Goal: Transaction & Acquisition: Purchase product/service

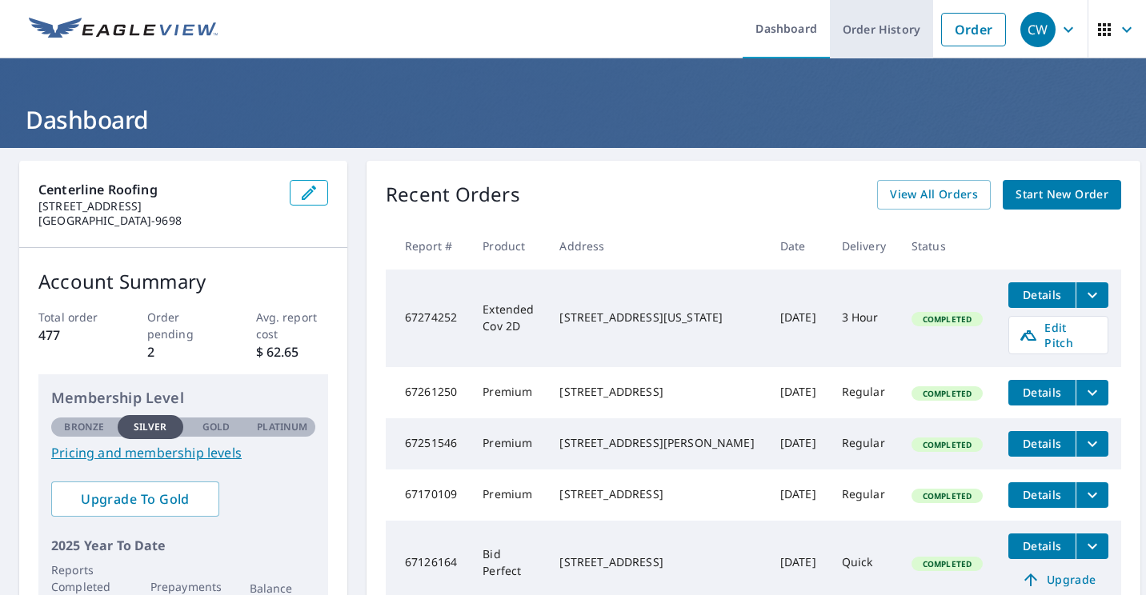
click at [850, 24] on link "Order History" at bounding box center [881, 29] width 103 height 58
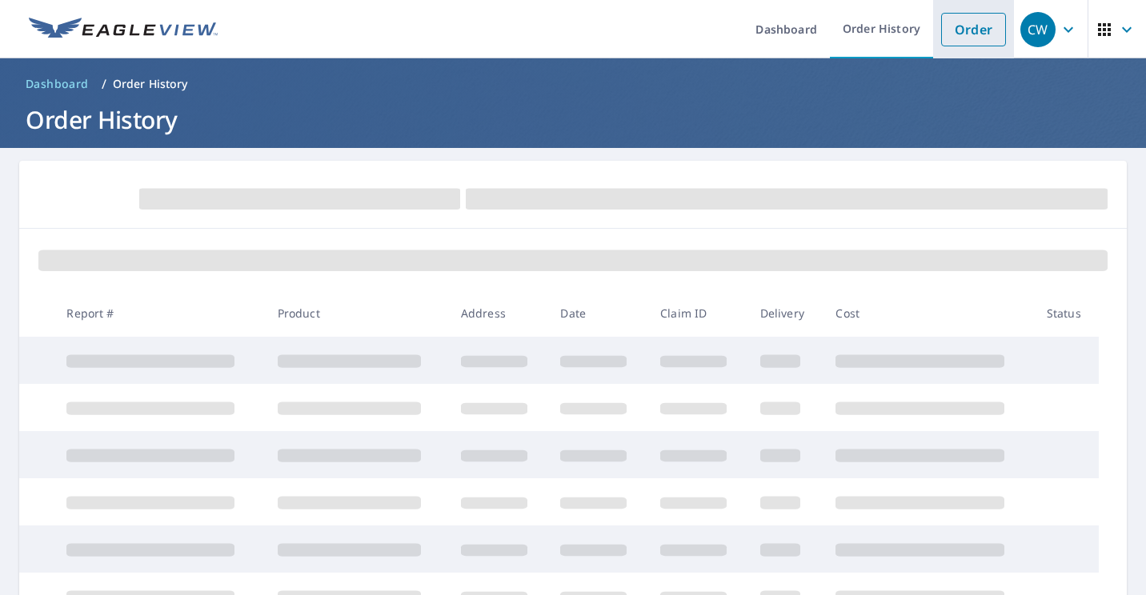
click at [943, 29] on link "Order" at bounding box center [973, 30] width 65 height 34
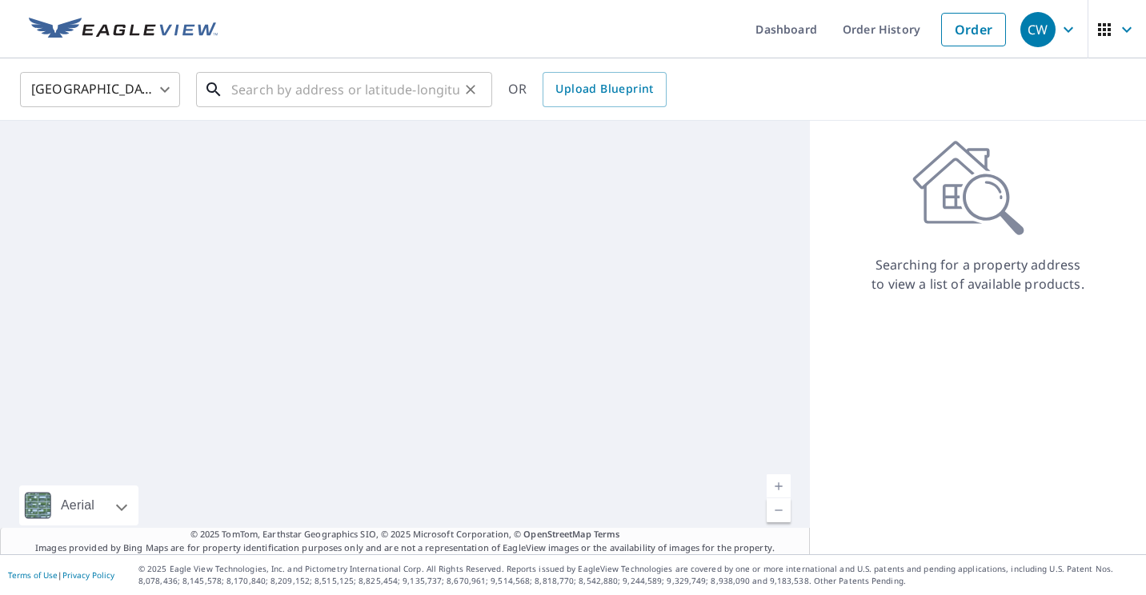
click at [285, 97] on input "text" at bounding box center [345, 89] width 228 height 45
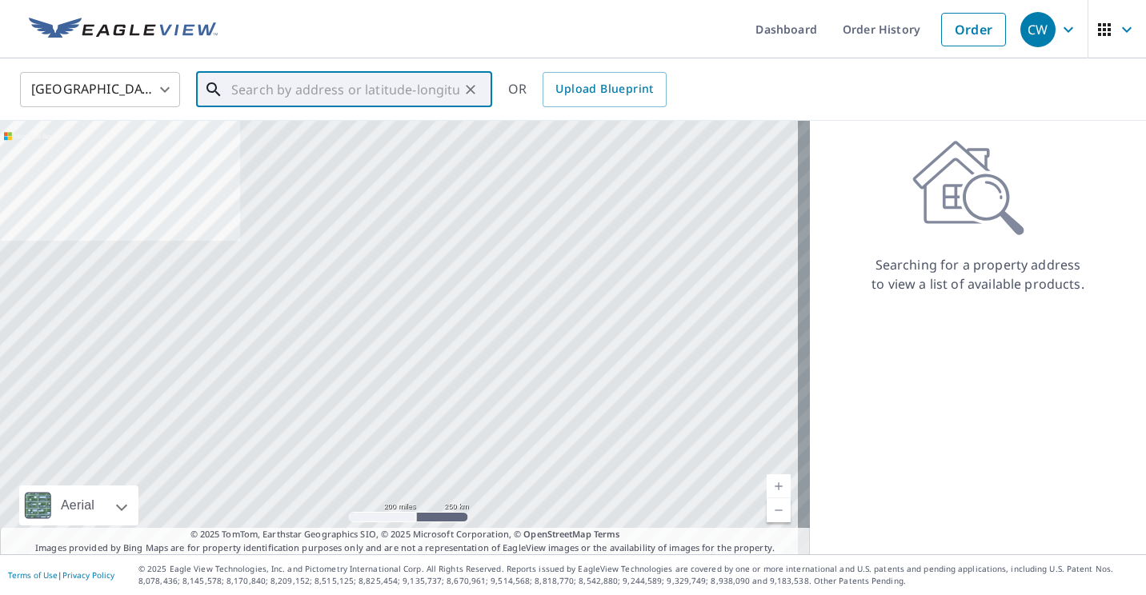
paste input "[STREET_ADDRESS][PERSON_NAME]"
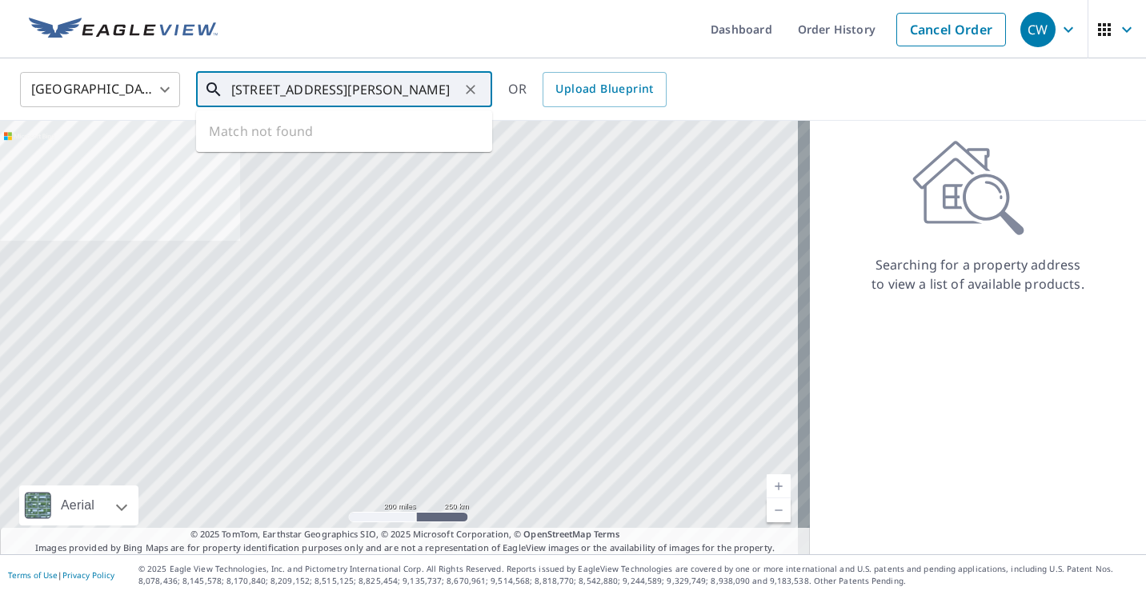
scroll to position [0, 13]
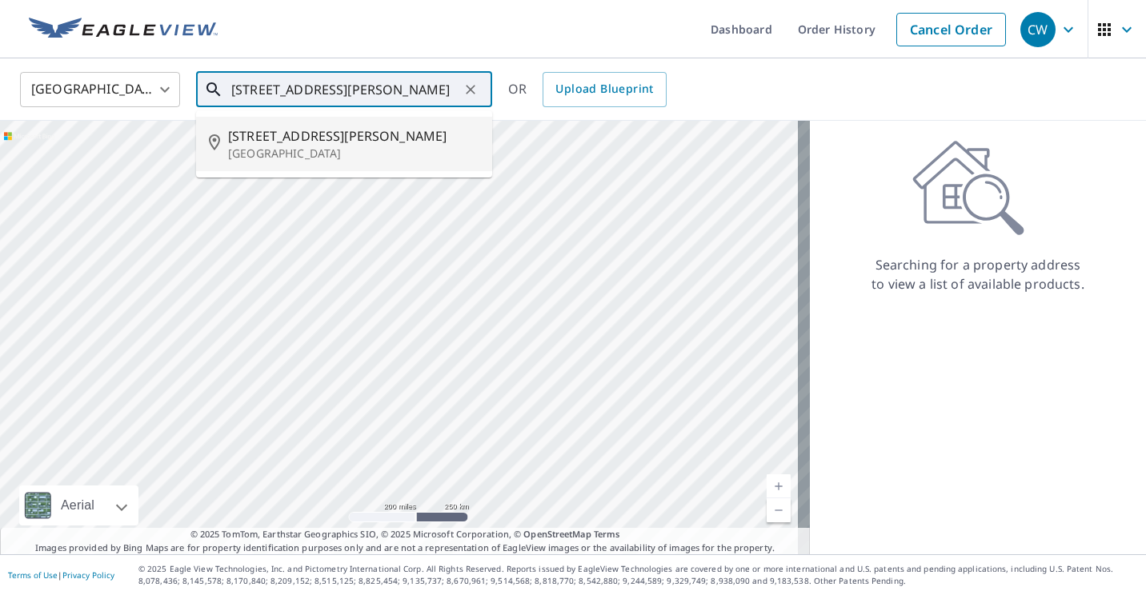
click at [359, 153] on p "[GEOGRAPHIC_DATA]" at bounding box center [353, 154] width 251 height 16
type input "[STREET_ADDRESS][PERSON_NAME]"
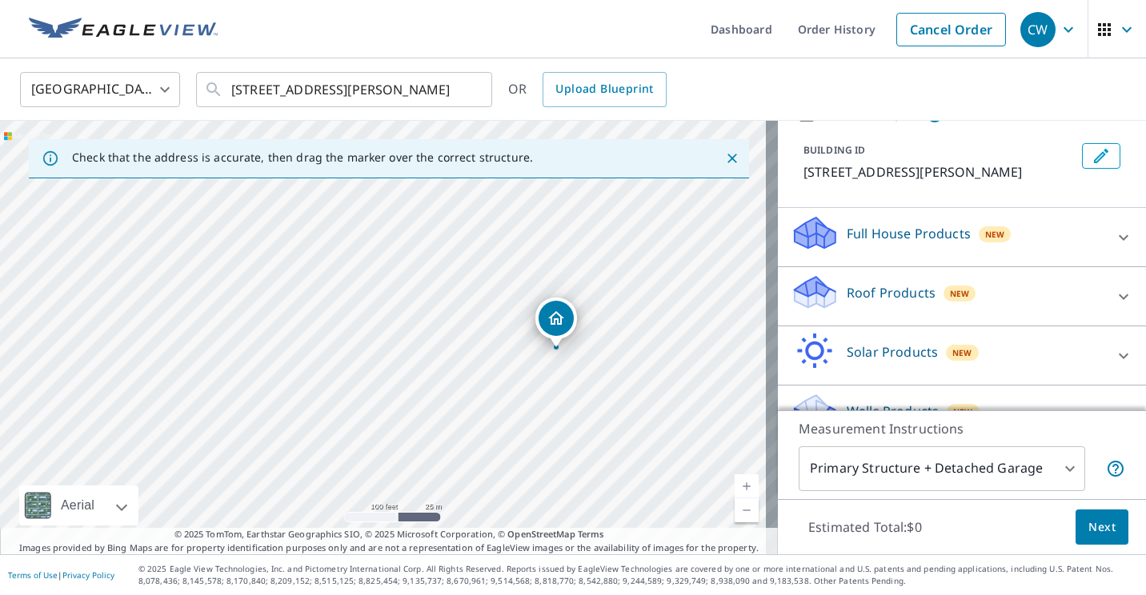
scroll to position [80, 0]
click at [879, 297] on p "Roof Products" at bounding box center [891, 291] width 89 height 19
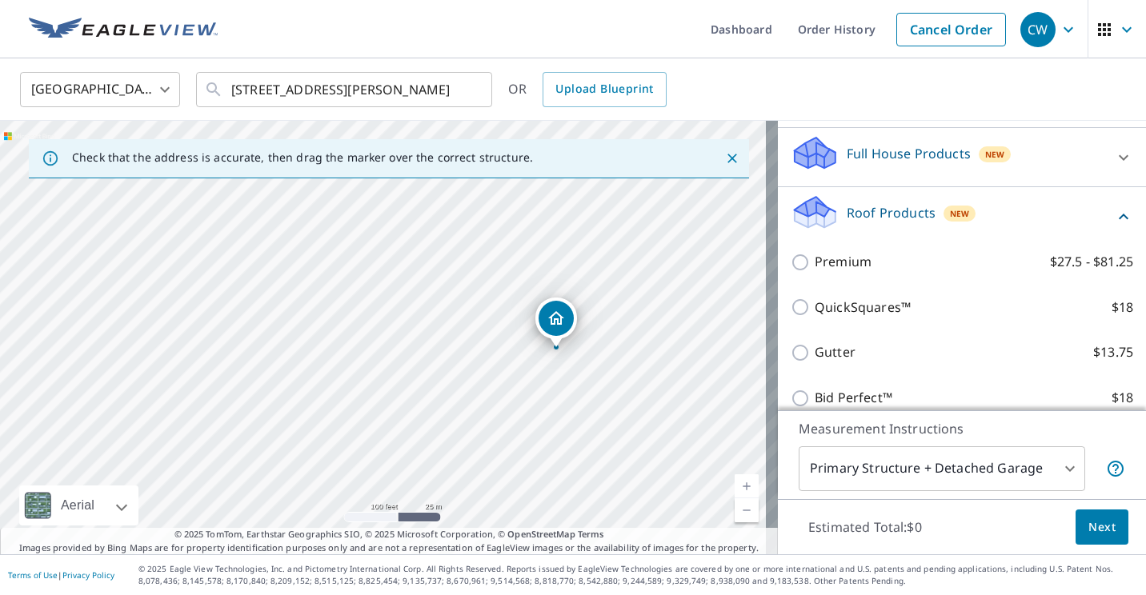
scroll to position [160, 0]
click at [791, 262] on input "Premium $27.5 - $81.25" at bounding box center [803, 260] width 24 height 19
checkbox input "true"
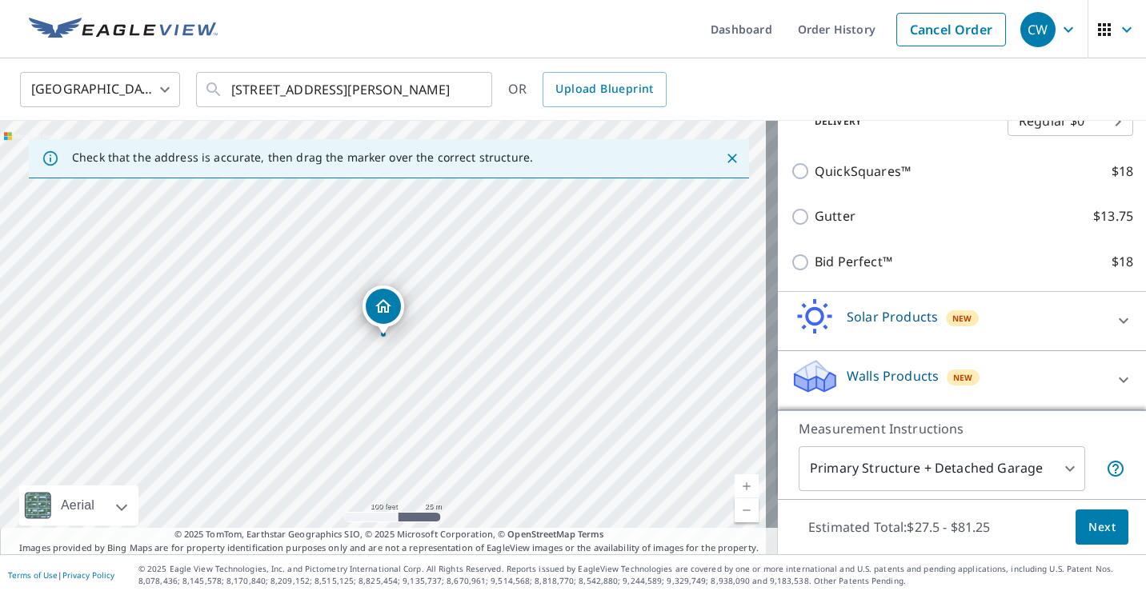
scroll to position [348, 0]
click at [1088, 533] on span "Next" at bounding box center [1101, 528] width 27 height 20
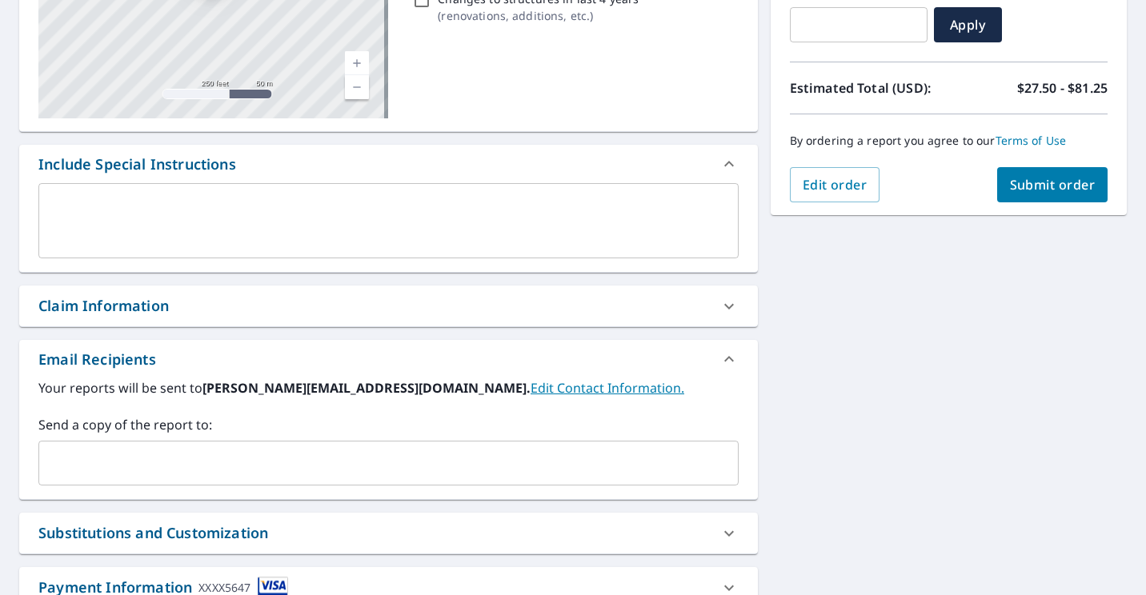
scroll to position [320, 0]
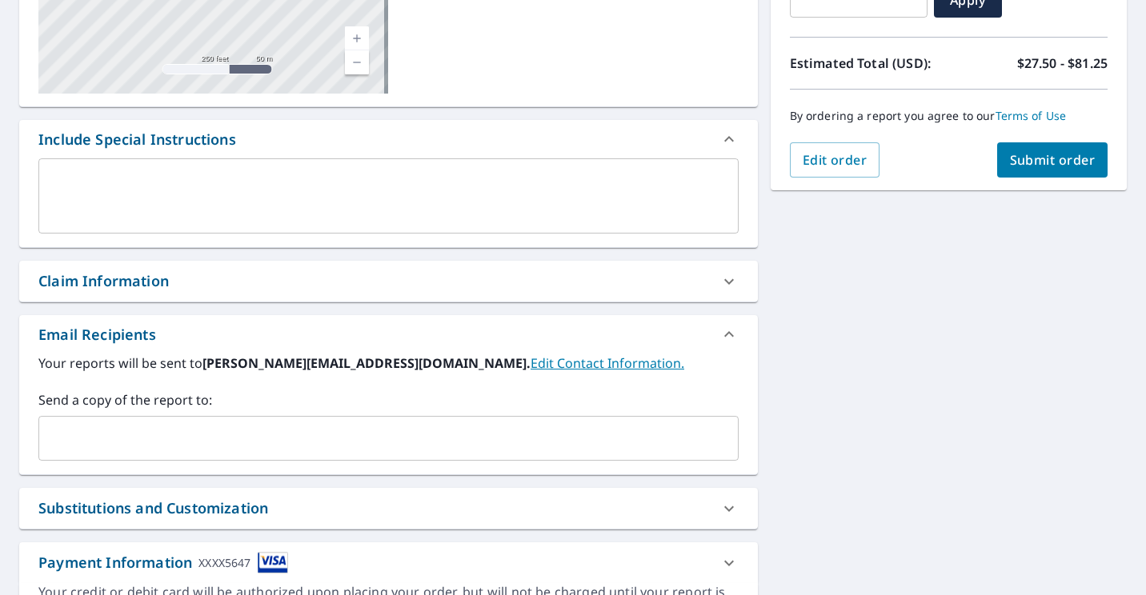
click at [220, 439] on input "text" at bounding box center [377, 438] width 662 height 30
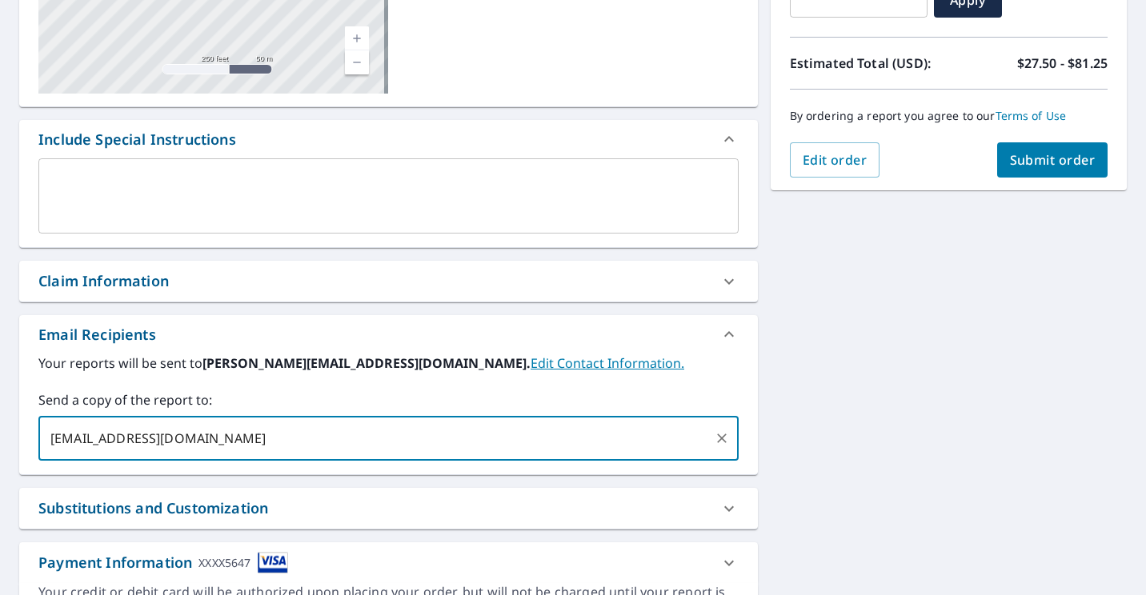
type input "[EMAIL_ADDRESS][DOMAIN_NAME]"
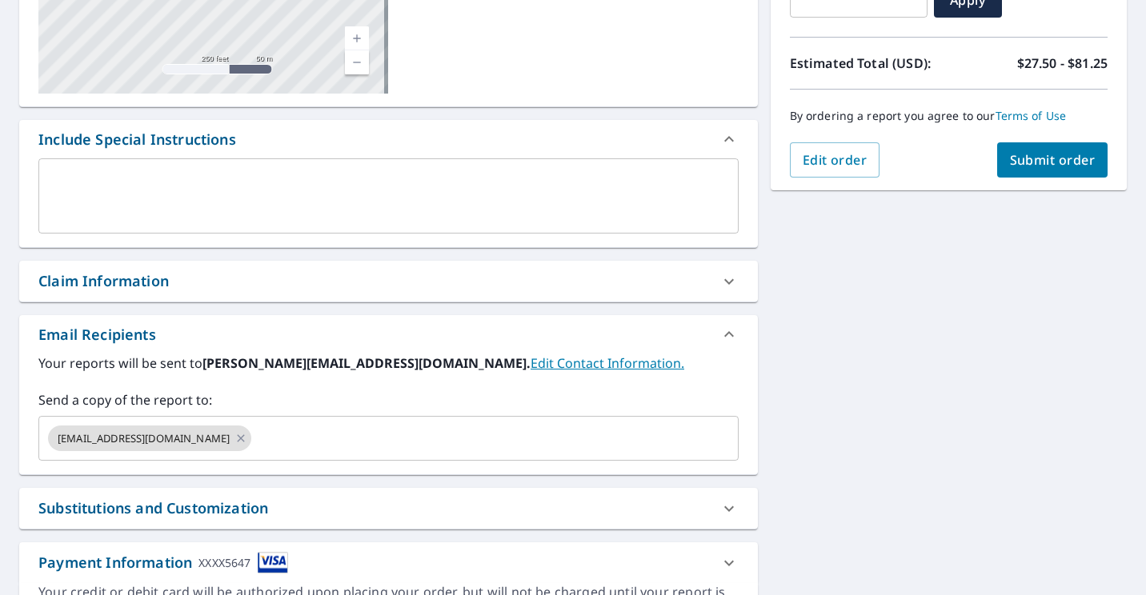
click at [665, 374] on div "Your reports will be sent to [PERSON_NAME][EMAIL_ADDRESS][DOMAIN_NAME]. Edit Co…" at bounding box center [388, 407] width 700 height 107
click at [1037, 154] on span "Submit order" at bounding box center [1053, 160] width 86 height 18
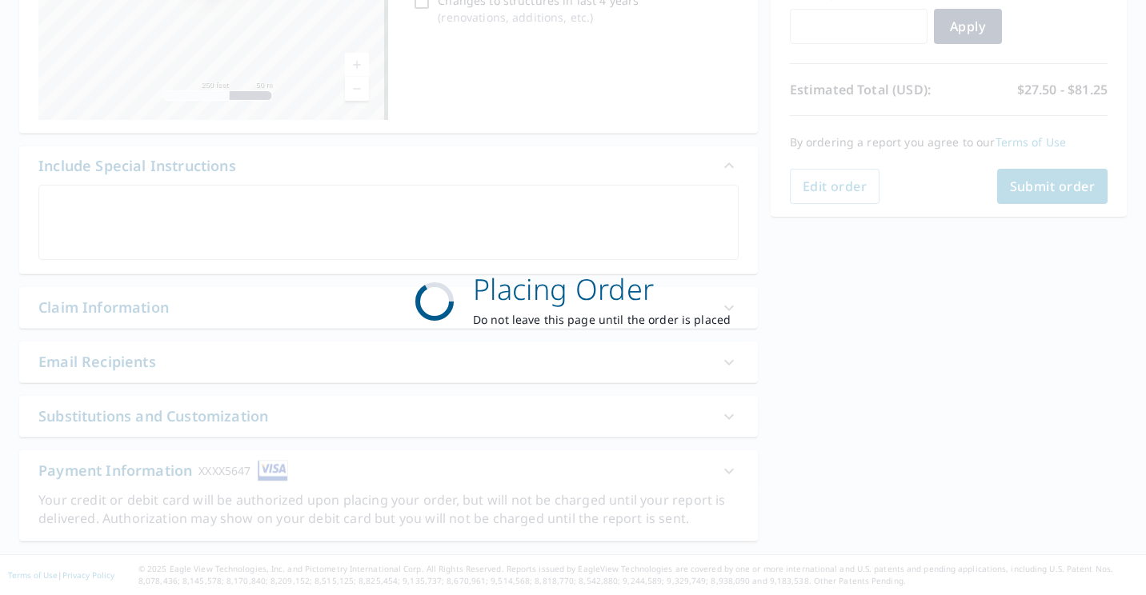
scroll to position [294, 0]
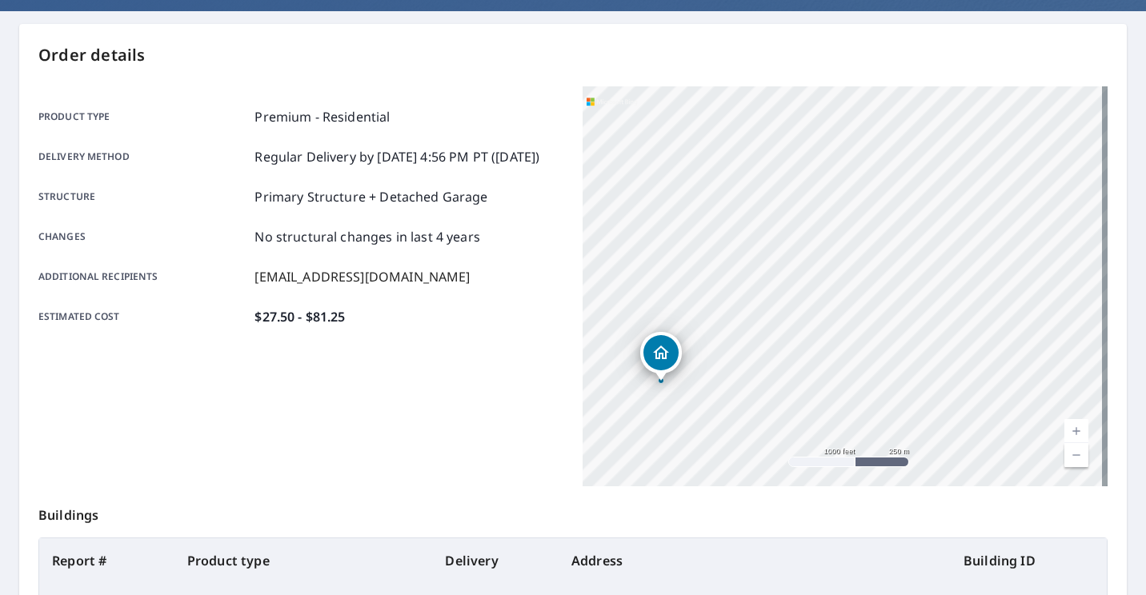
scroll to position [134, 0]
